Goal: Task Accomplishment & Management: Use online tool/utility

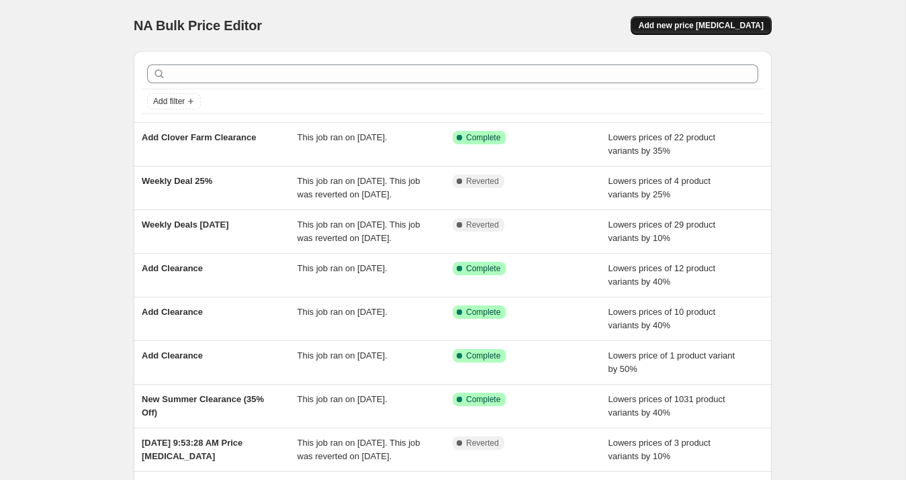
click at [691, 30] on span "Add new price [MEDICAL_DATA]" at bounding box center [701, 25] width 125 height 11
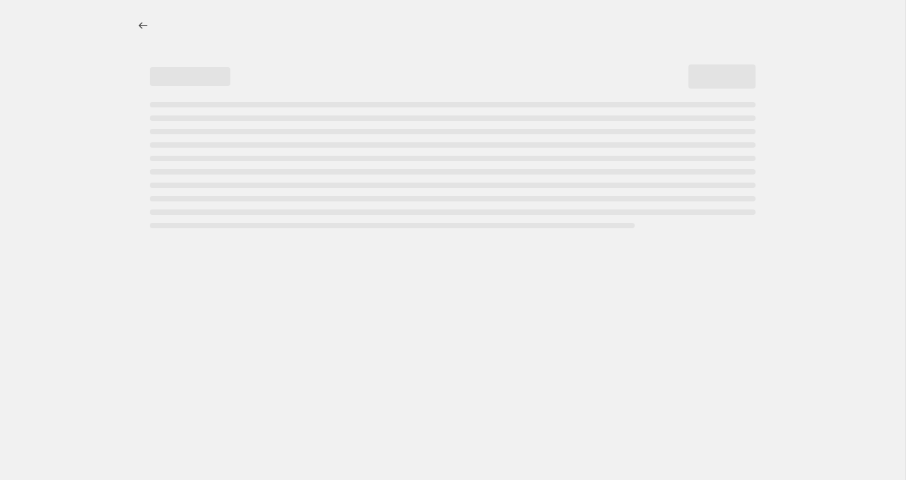
select select "percentage"
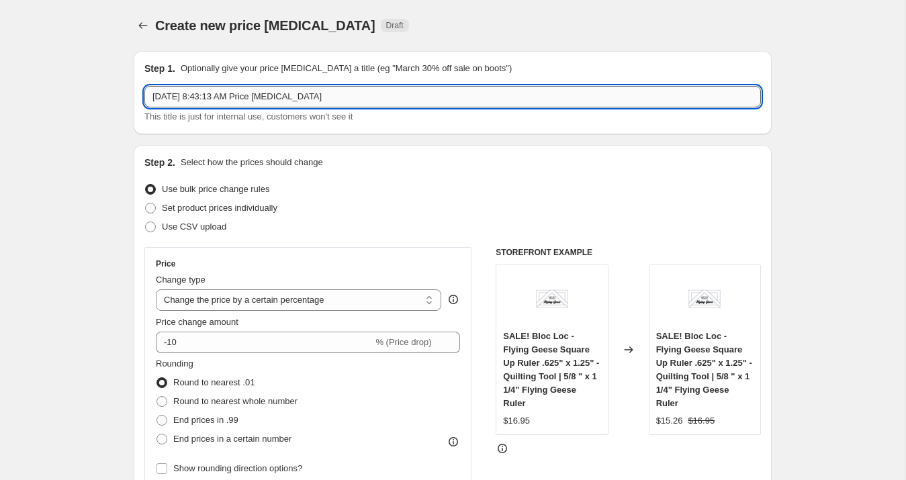
click at [200, 97] on input "Aug 18, 2025, 8:43:13 AM Price change job" at bounding box center [452, 96] width 617 height 21
click at [227, 96] on input "Daily Deal Aug 18 %15" at bounding box center [452, 96] width 617 height 21
click at [274, 98] on input "Daily Deal Aug 18 (%15" at bounding box center [452, 96] width 617 height 21
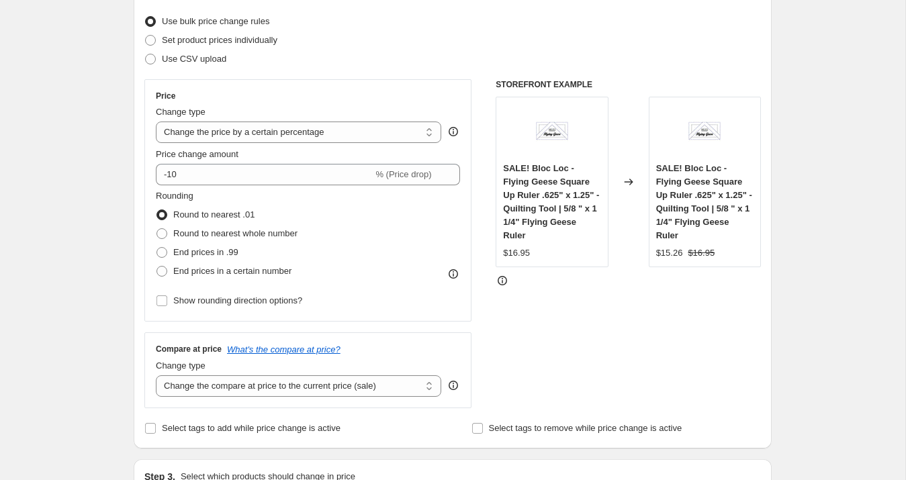
scroll to position [169, 0]
type input "Daily Deal Aug 18 (%15 Off)"
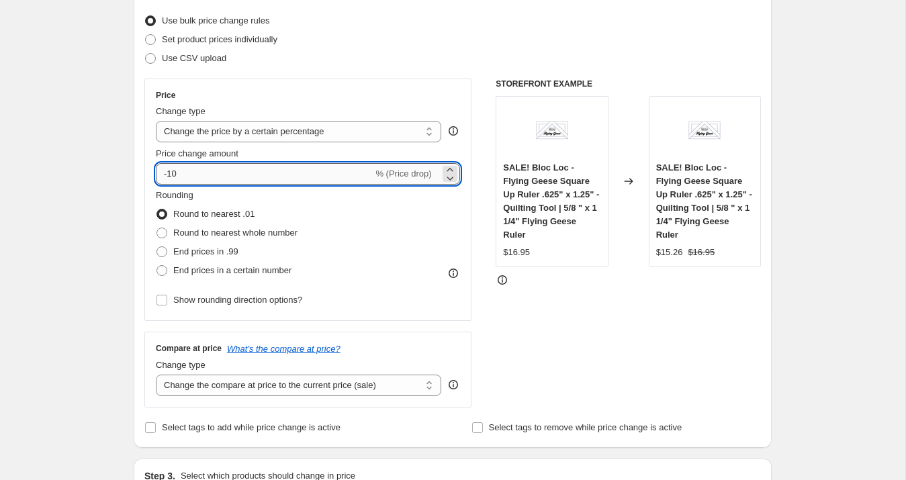
click at [214, 177] on input "-10" at bounding box center [264, 173] width 217 height 21
type input "-15"
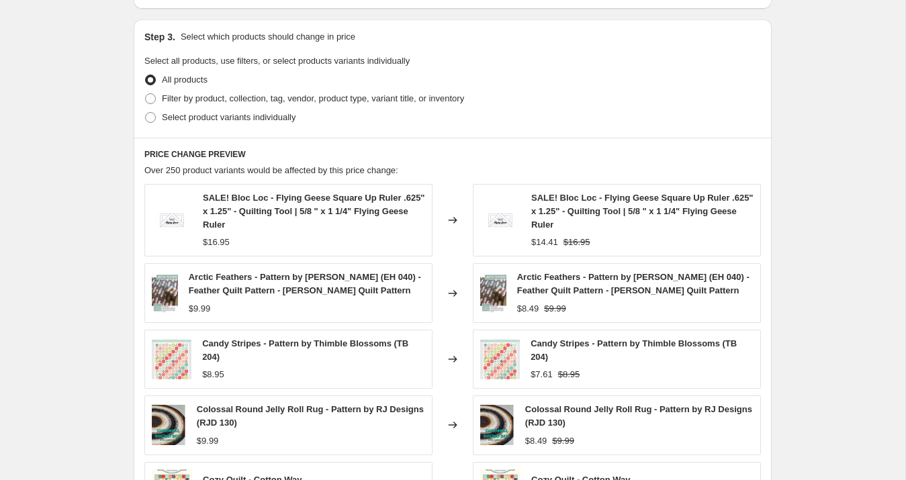
scroll to position [601, 0]
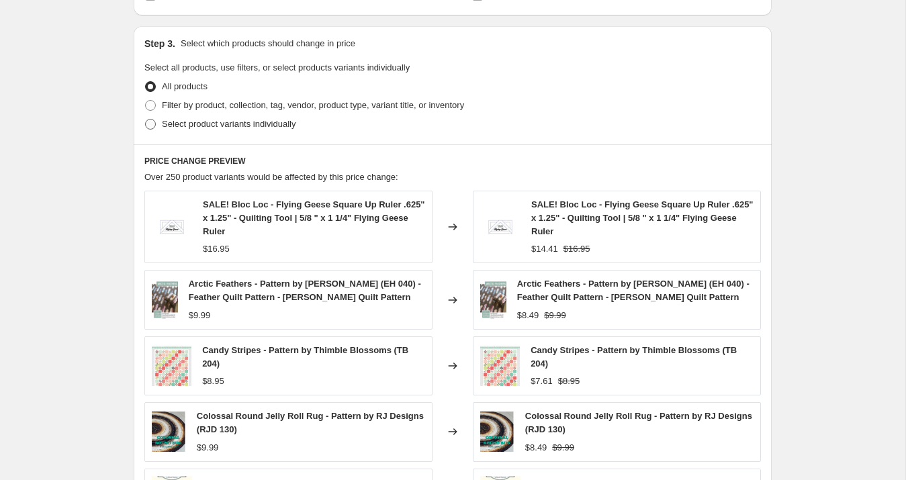
click at [179, 128] on span "Select product variants individually" at bounding box center [229, 124] width 134 height 10
click at [146, 120] on input "Select product variants individually" at bounding box center [145, 119] width 1 height 1
radio input "true"
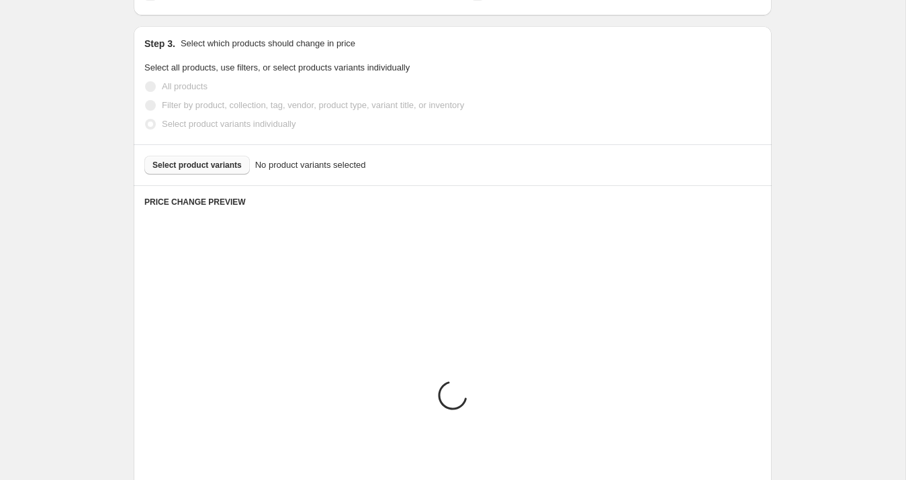
scroll to position [565, 0]
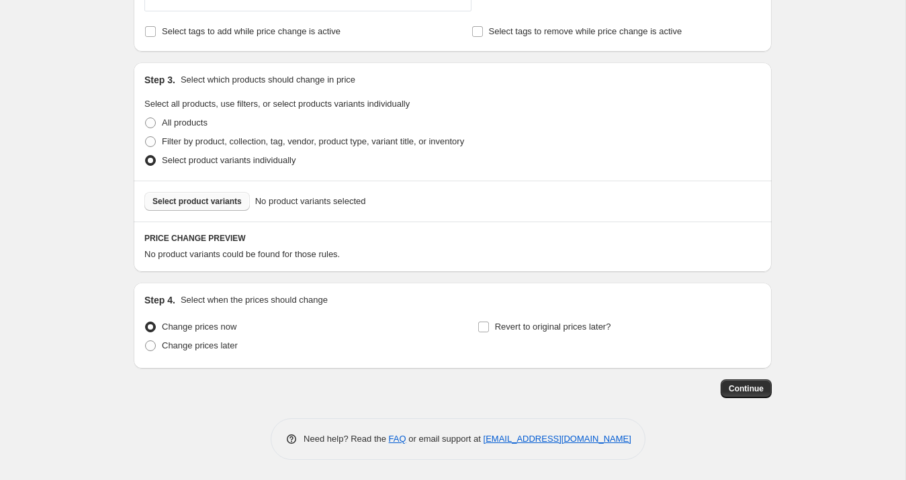
click at [218, 204] on span "Select product variants" at bounding box center [196, 201] width 89 height 11
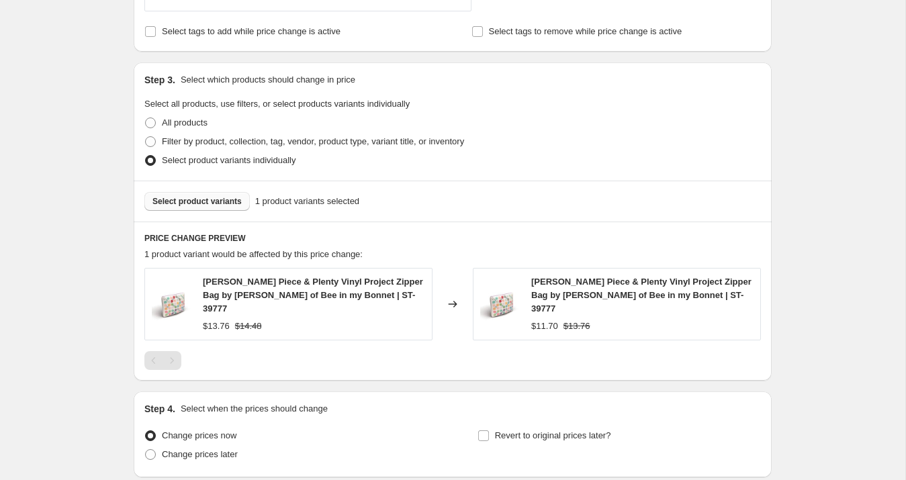
click at [204, 204] on span "Select product variants" at bounding box center [196, 201] width 89 height 11
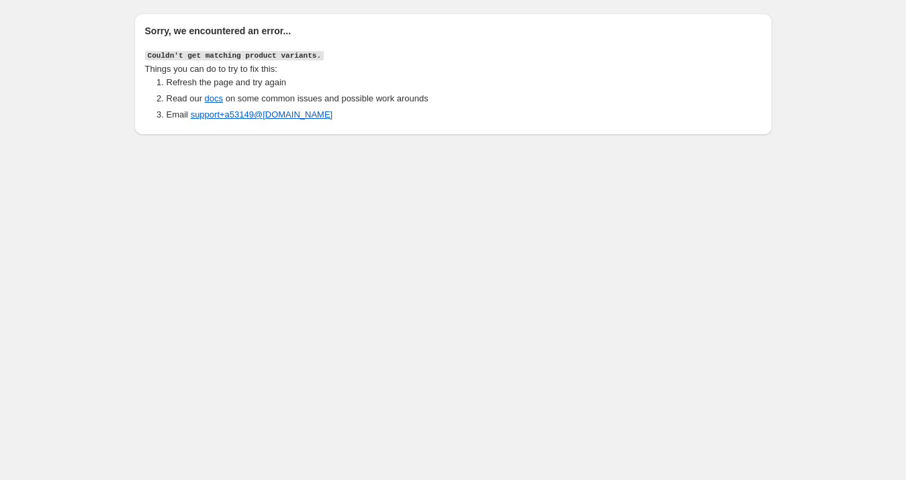
scroll to position [0, 0]
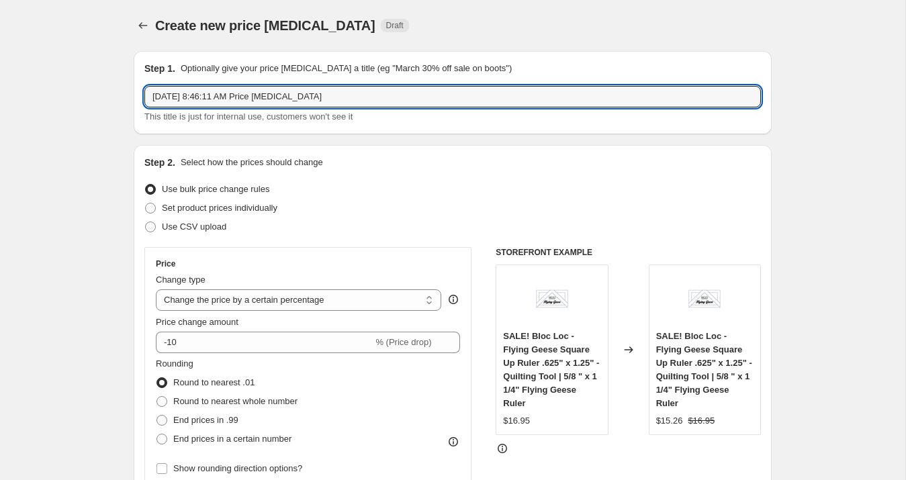
select select "percentage"
click at [230, 97] on input "Aug 18, 2025, 8:46:11 AM Price change job" at bounding box center [452, 96] width 617 height 21
click at [249, 94] on input "Weekly Deal Aug 18 (10% Off)" at bounding box center [452, 96] width 617 height 21
type input "Weekly Deal Aug 18 (15% Off)"
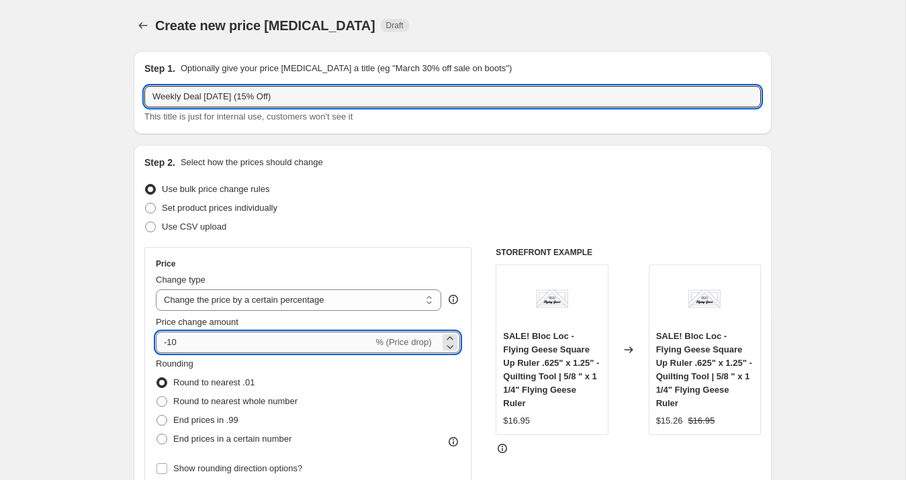
click at [186, 343] on input "-10" at bounding box center [264, 342] width 217 height 21
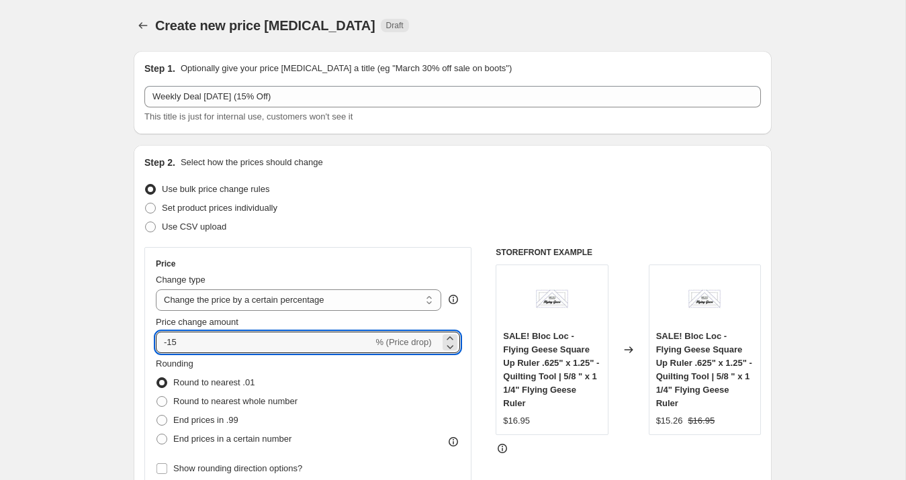
type input "-15"
click at [271, 261] on div "Price" at bounding box center [308, 264] width 304 height 11
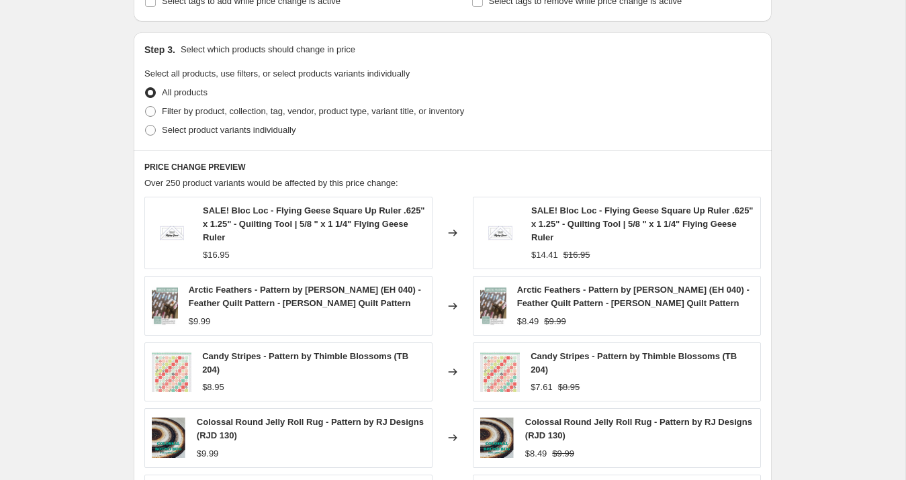
scroll to position [596, 0]
click at [213, 128] on span "Select product variants individually" at bounding box center [229, 129] width 134 height 10
click at [146, 125] on input "Select product variants individually" at bounding box center [145, 124] width 1 height 1
radio input "true"
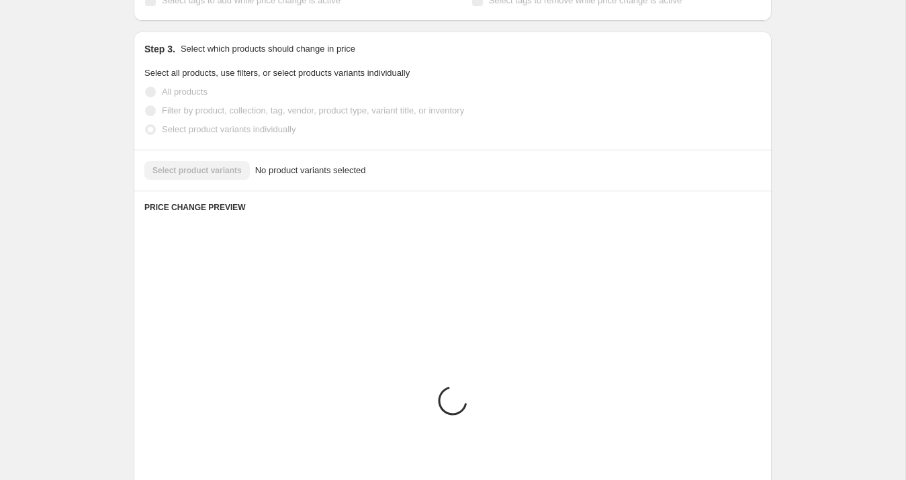
scroll to position [565, 0]
